Goal: Find specific page/section: Find specific page/section

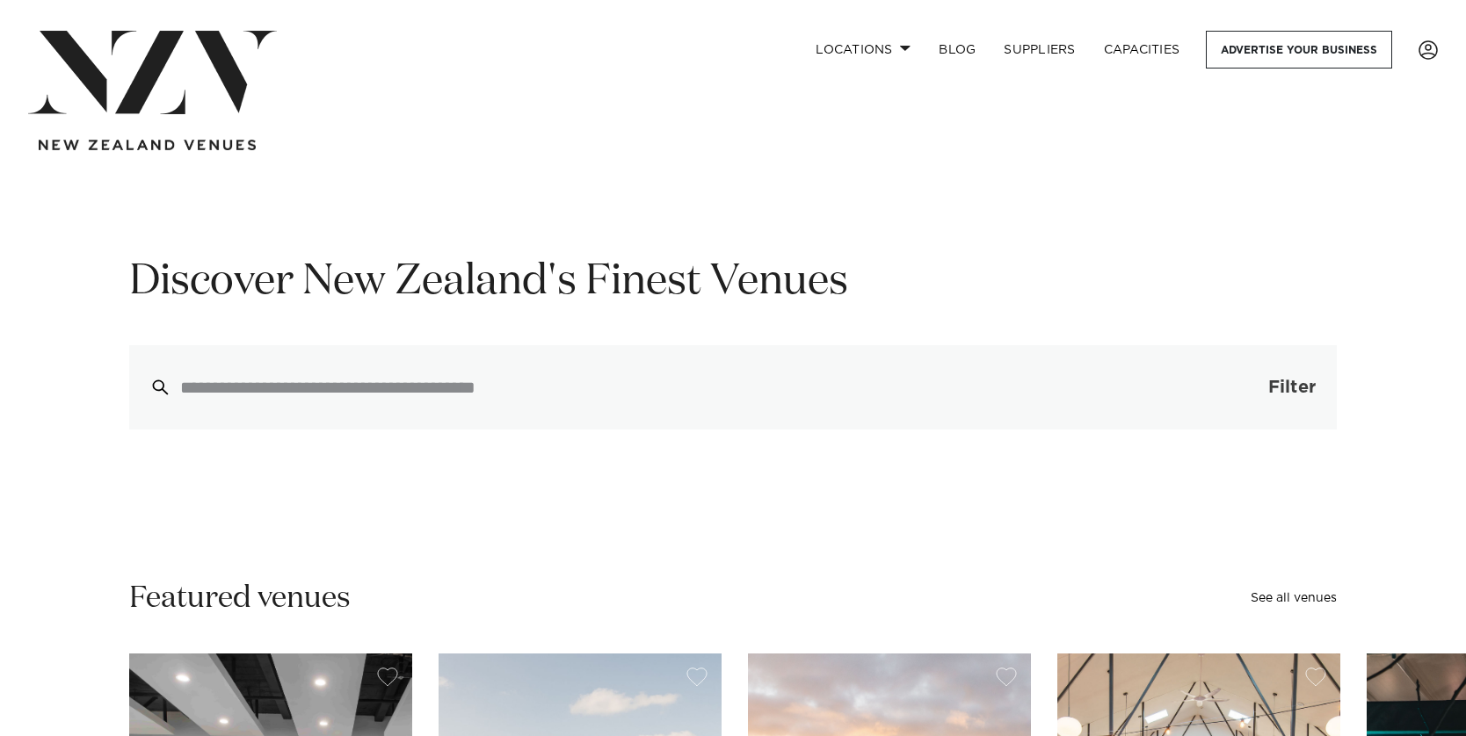
click at [1269, 377] on button "Filter 0" at bounding box center [1274, 387] width 125 height 84
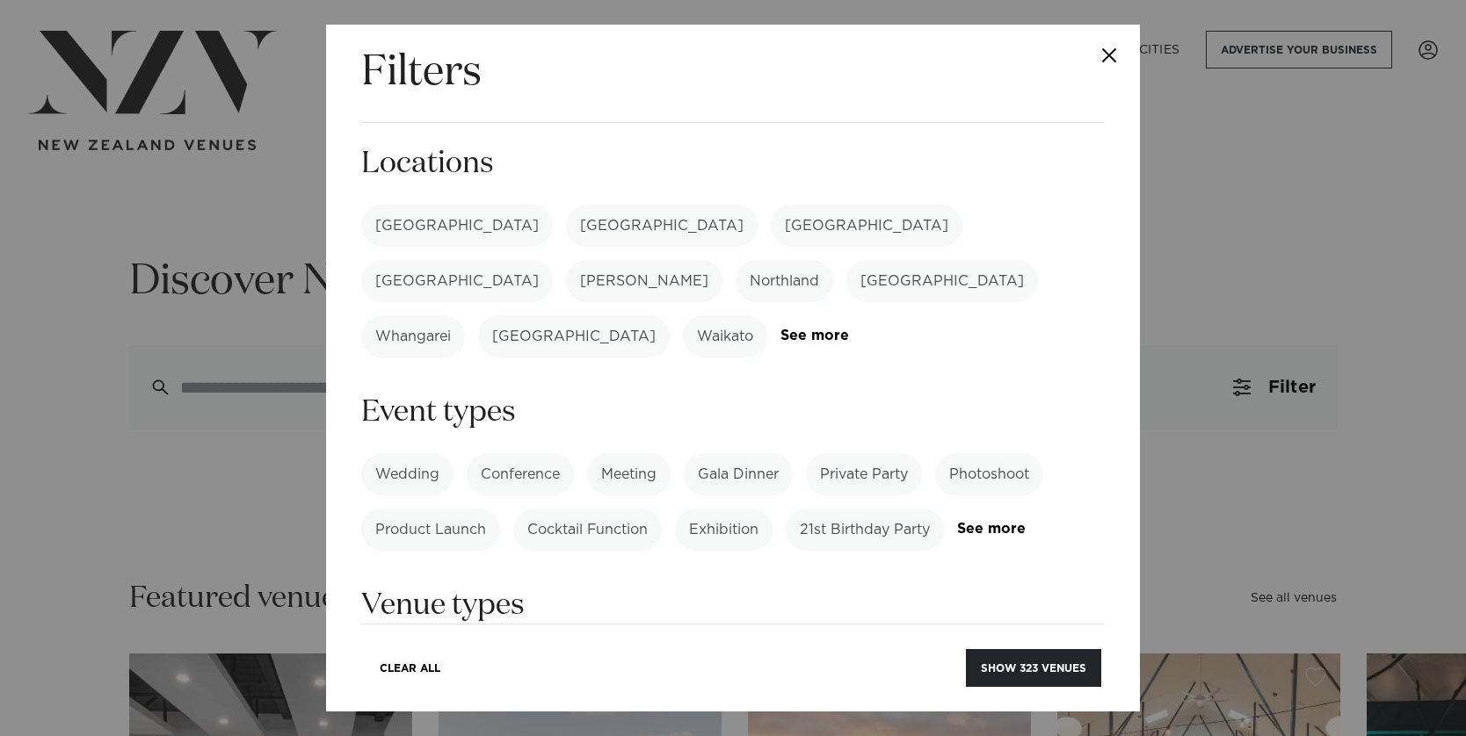
click at [771, 228] on label "[GEOGRAPHIC_DATA]" at bounding box center [867, 226] width 192 height 42
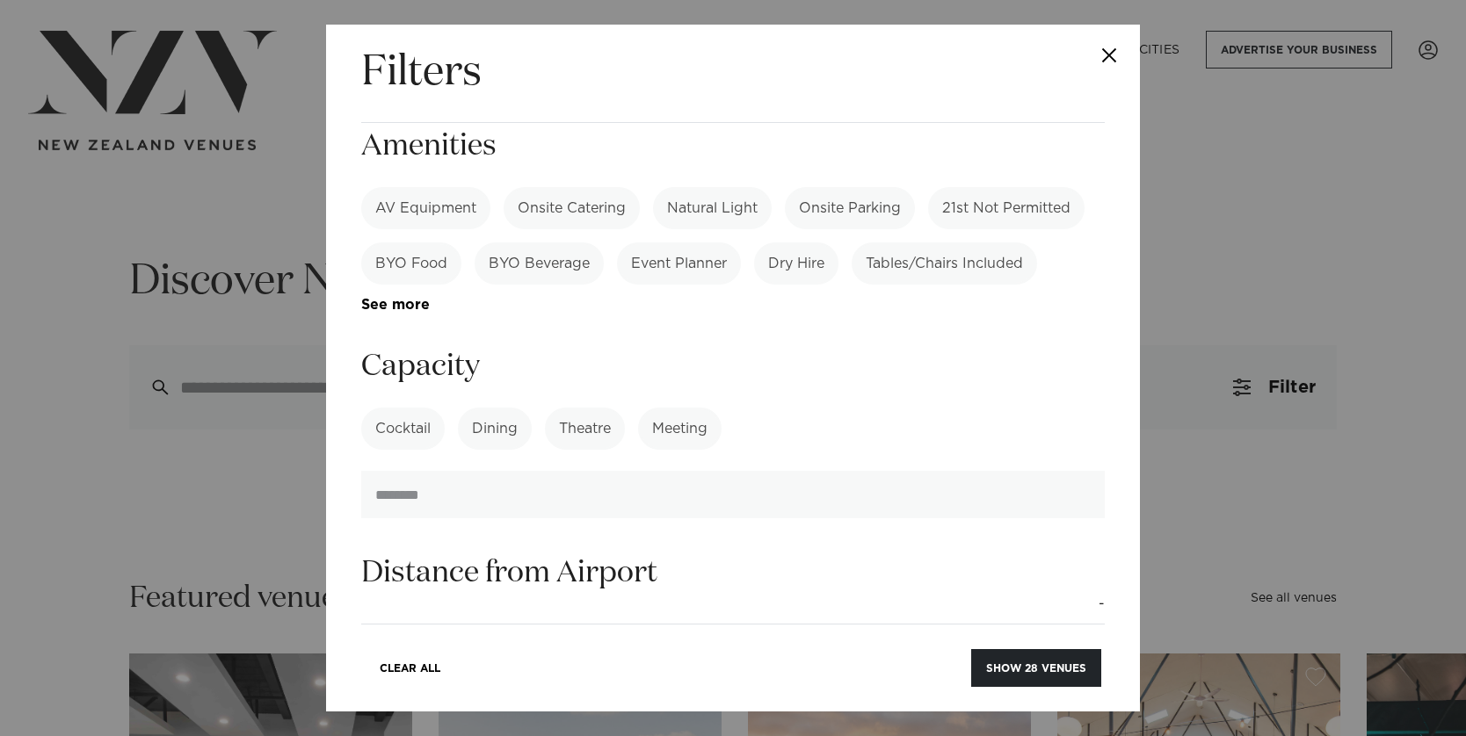
scroll to position [765, 0]
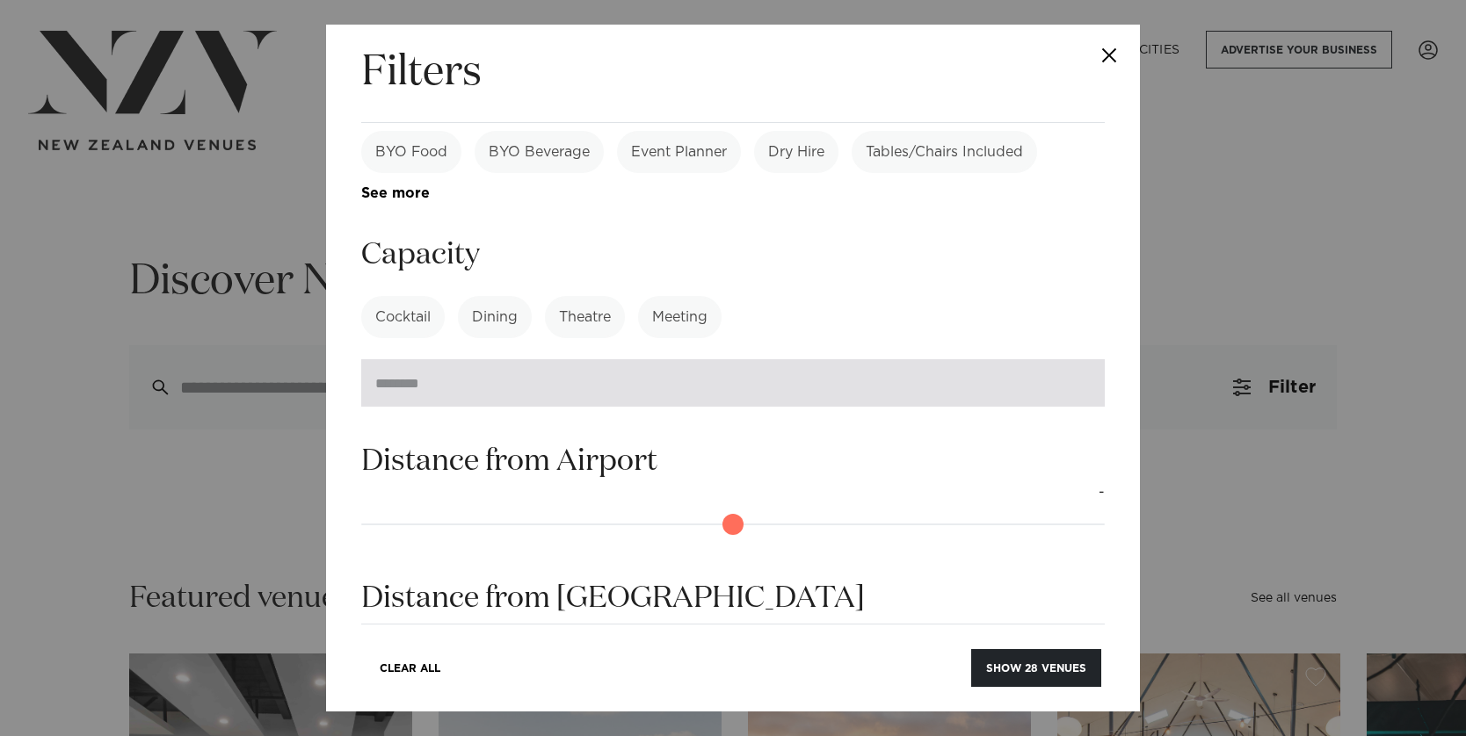
click at [807, 359] on input "number" at bounding box center [732, 382] width 743 height 47
type input "*"
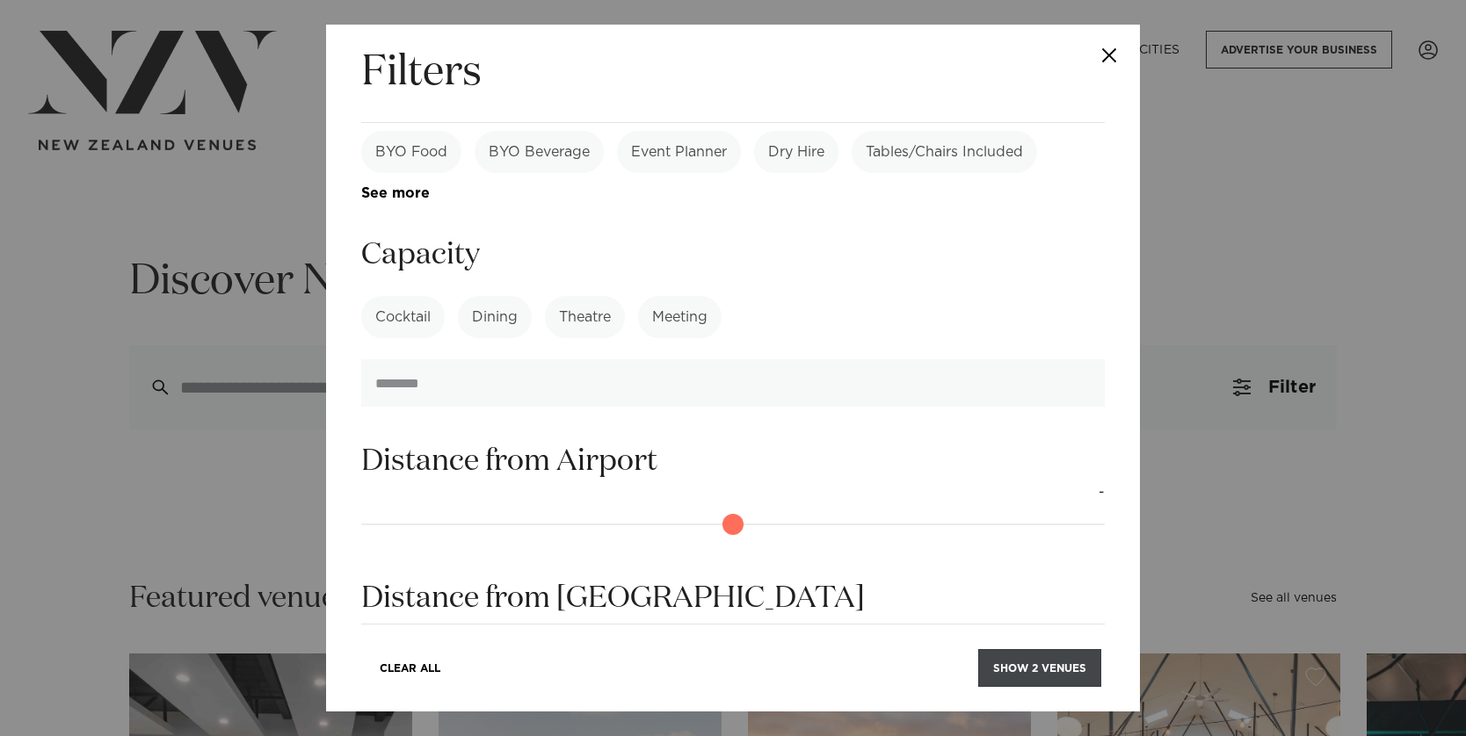
type input "***"
click at [1078, 669] on button "Show 2 venues" at bounding box center [1039, 668] width 123 height 38
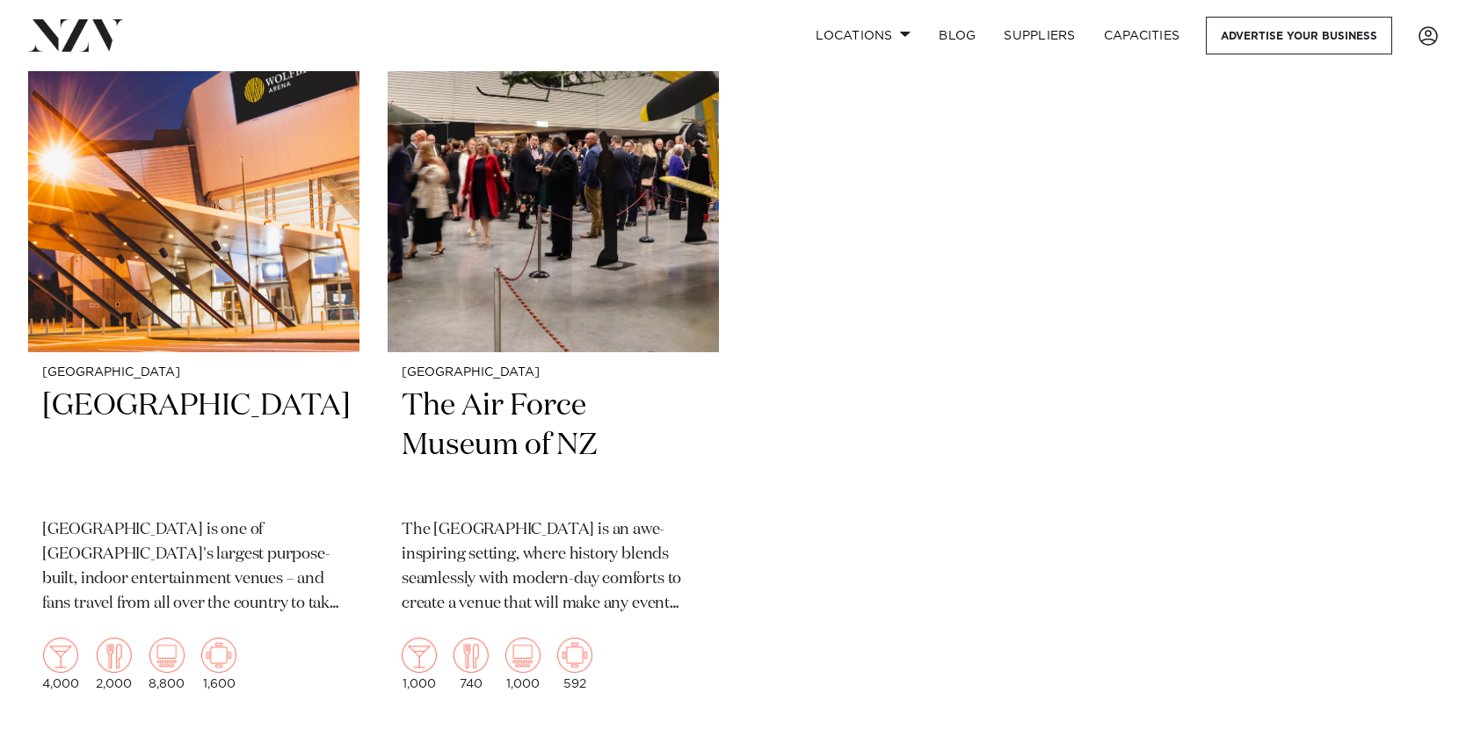
scroll to position [565, 0]
